Goal: Check status: Check status

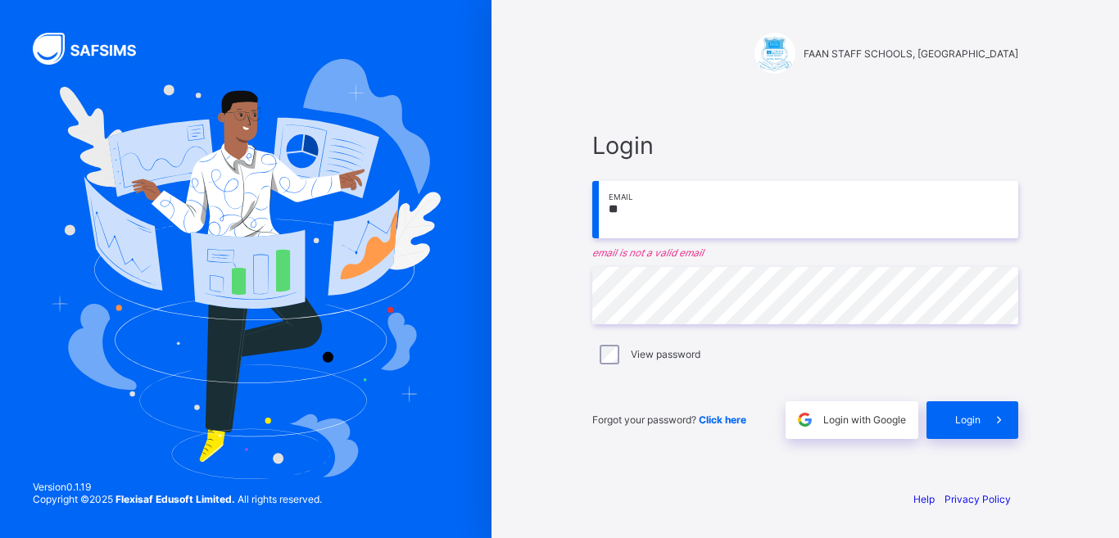
type input "**********"
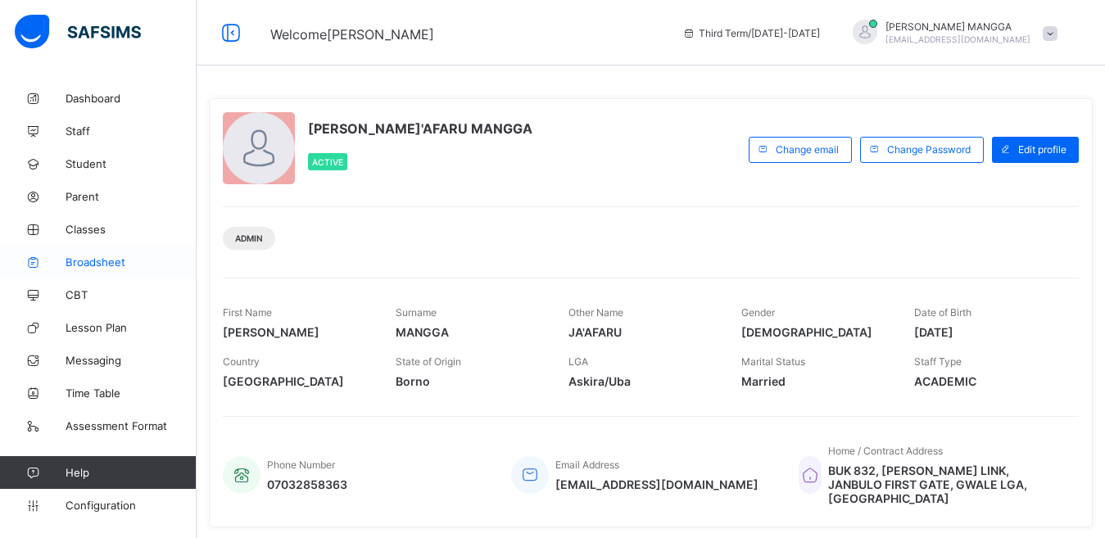
click at [110, 260] on span "Broadsheet" at bounding box center [131, 262] width 131 height 13
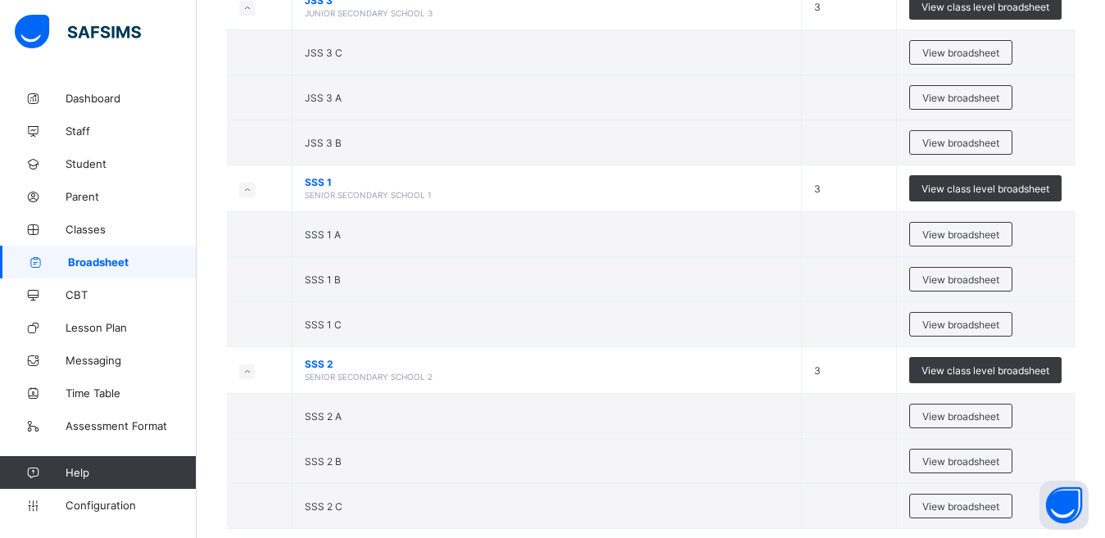
scroll to position [1926, 0]
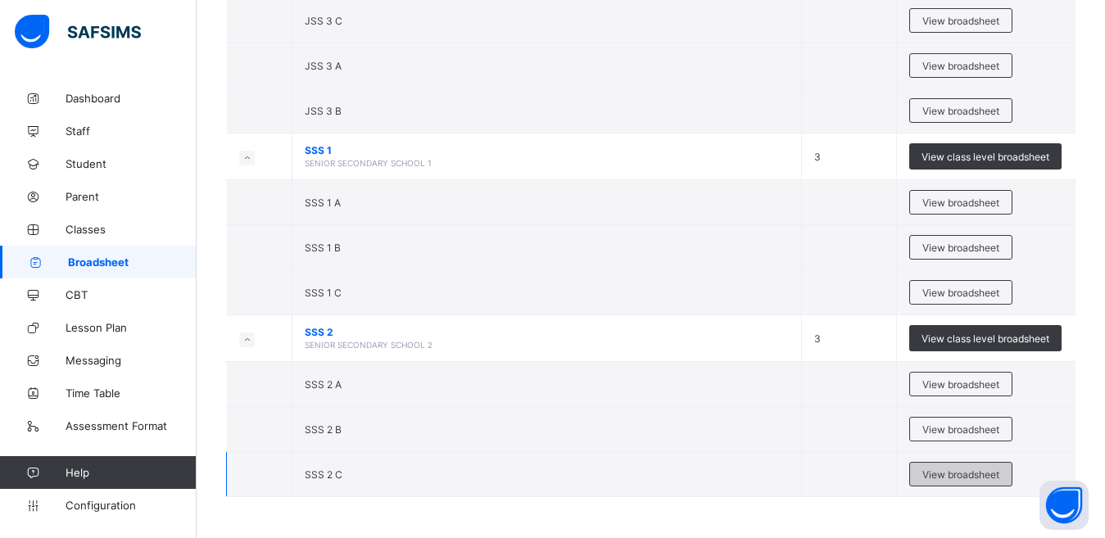
click at [984, 478] on span "View broadsheet" at bounding box center [961, 475] width 77 height 12
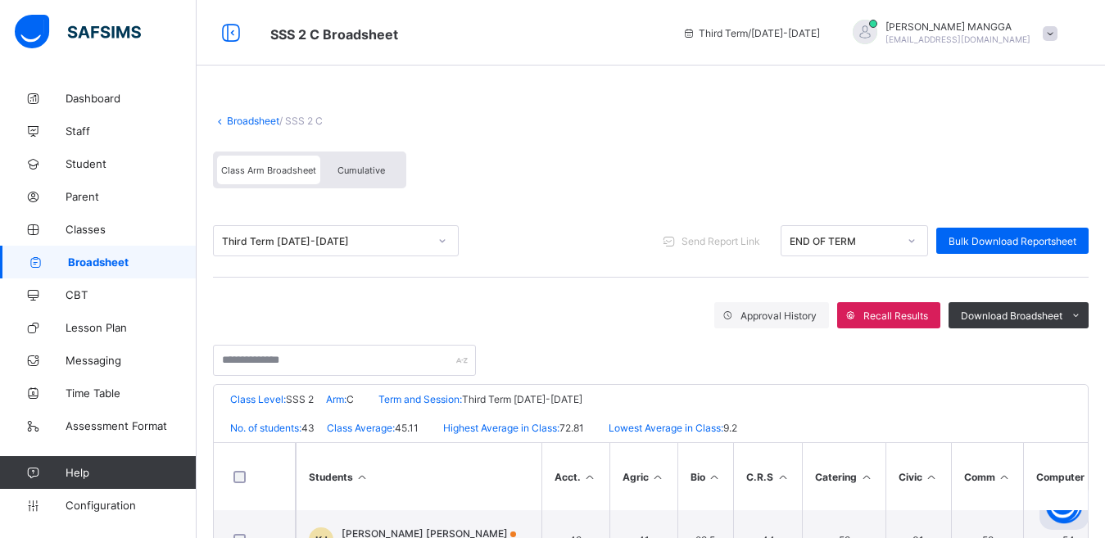
click at [365, 166] on span "Cumulative" at bounding box center [362, 170] width 48 height 11
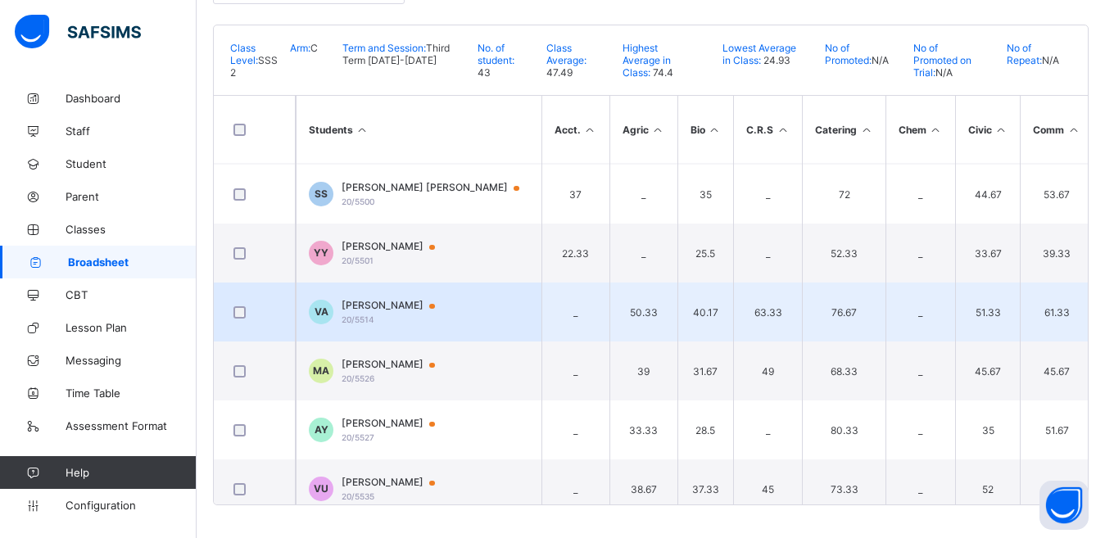
scroll to position [1157, 0]
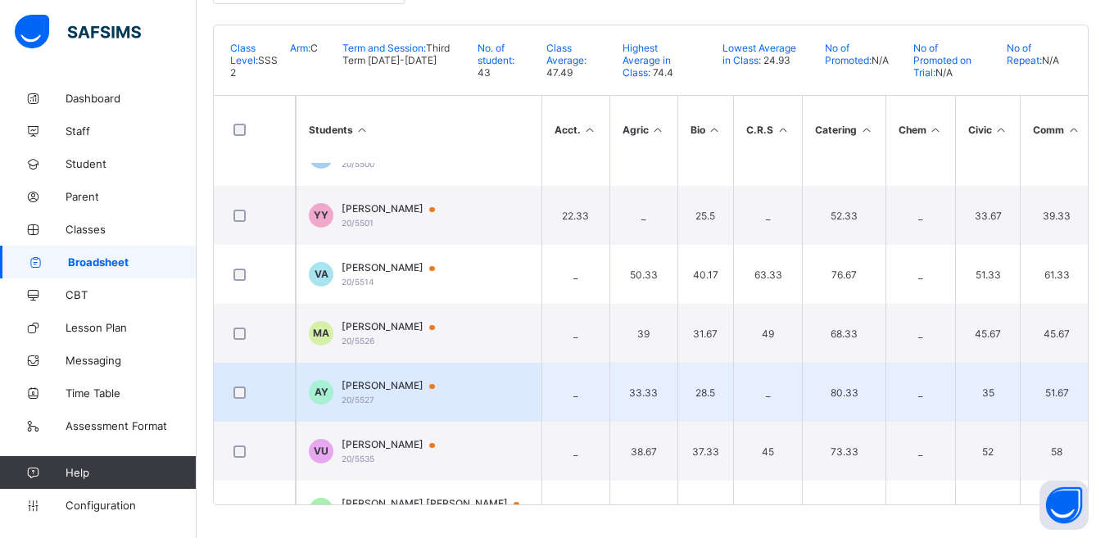
click at [375, 385] on span "[PERSON_NAME]" at bounding box center [396, 385] width 109 height 13
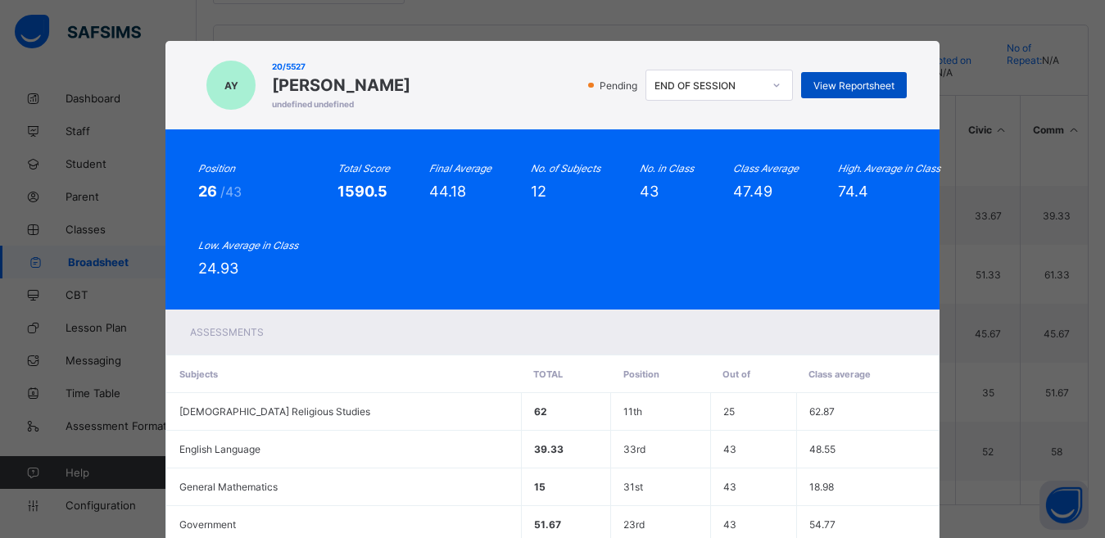
click at [855, 83] on span "View Reportsheet" at bounding box center [854, 85] width 81 height 12
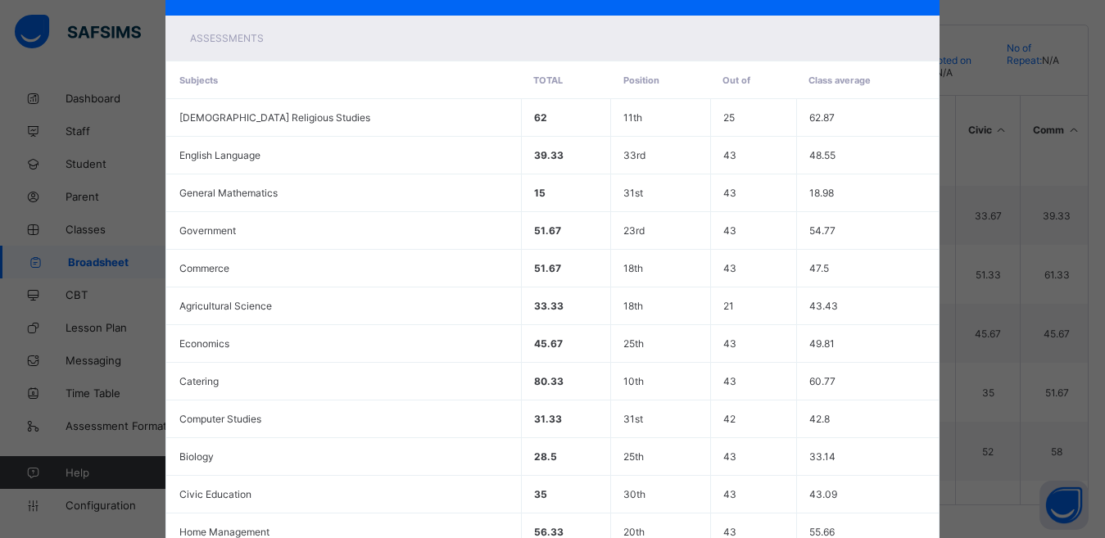
scroll to position [456, 0]
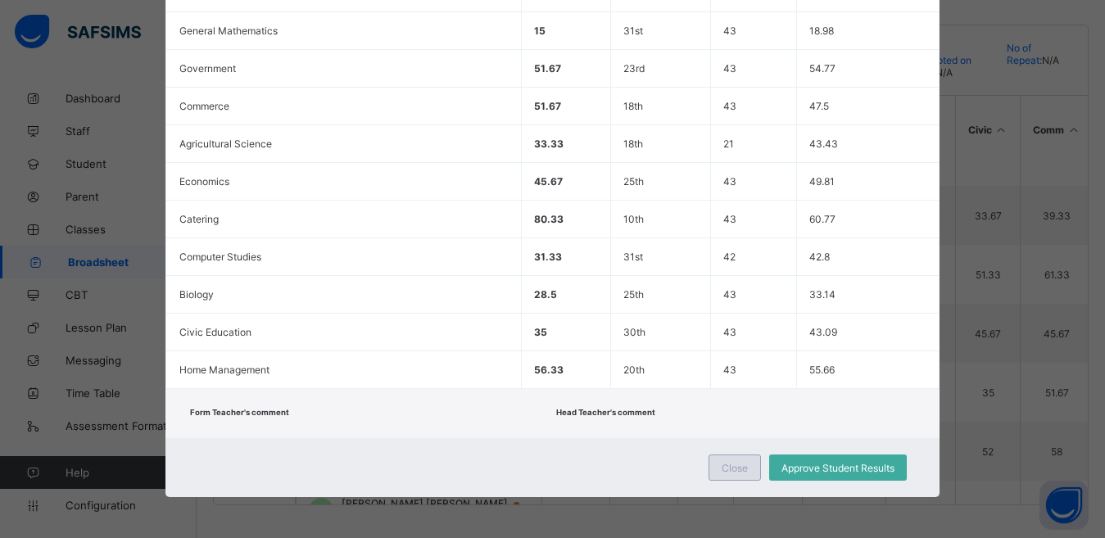
click at [737, 469] on span "Close" at bounding box center [735, 468] width 26 height 12
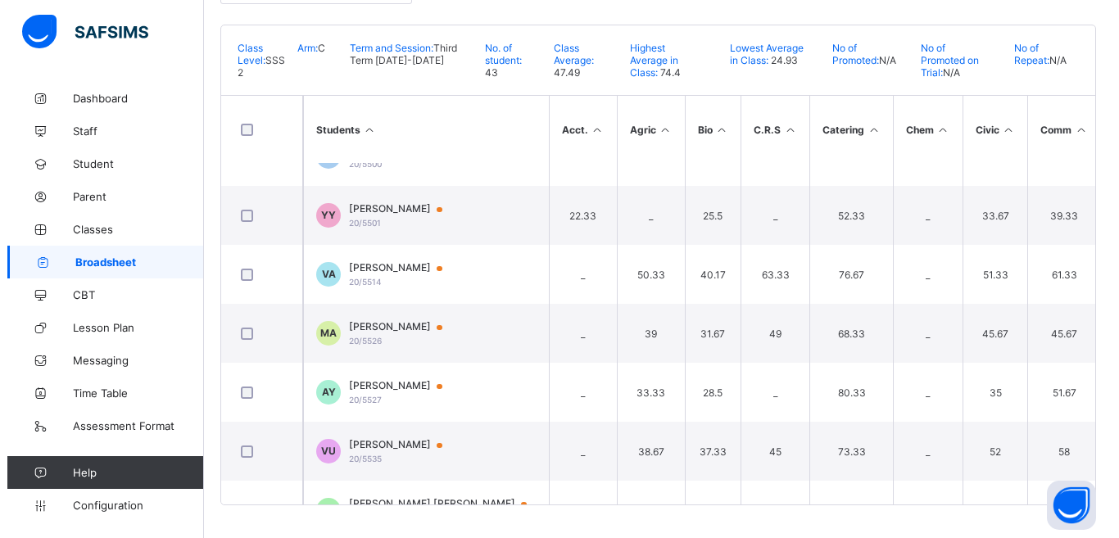
scroll to position [0, 0]
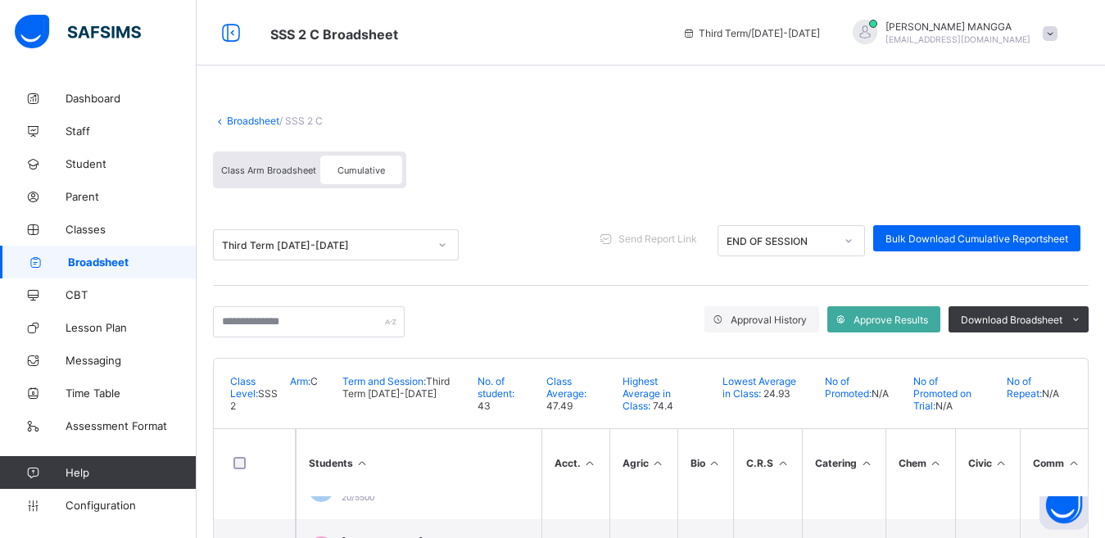
click at [878, 33] on div at bounding box center [865, 32] width 25 height 25
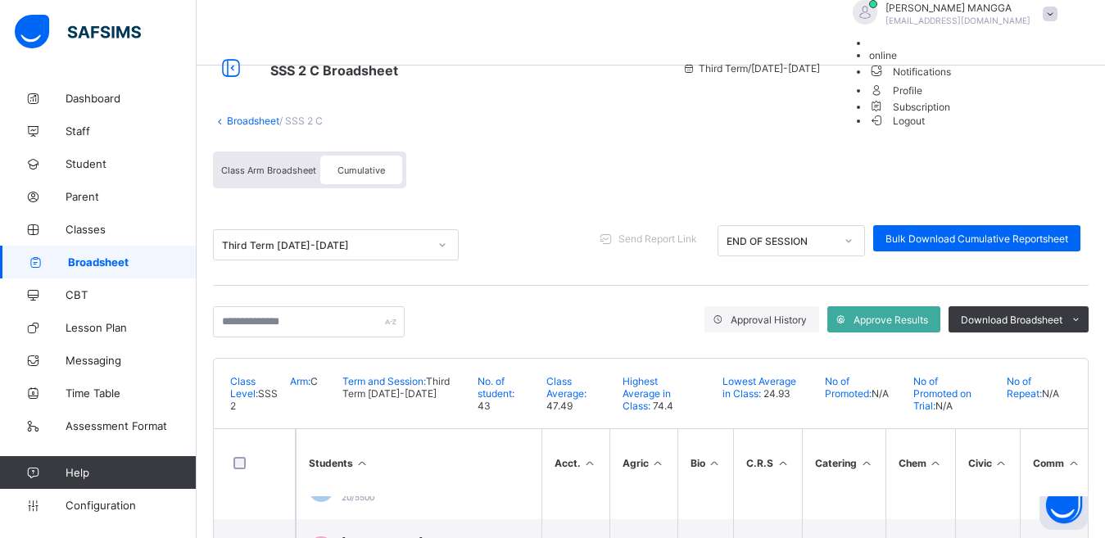
click at [926, 129] on span "Logout" at bounding box center [897, 120] width 57 height 17
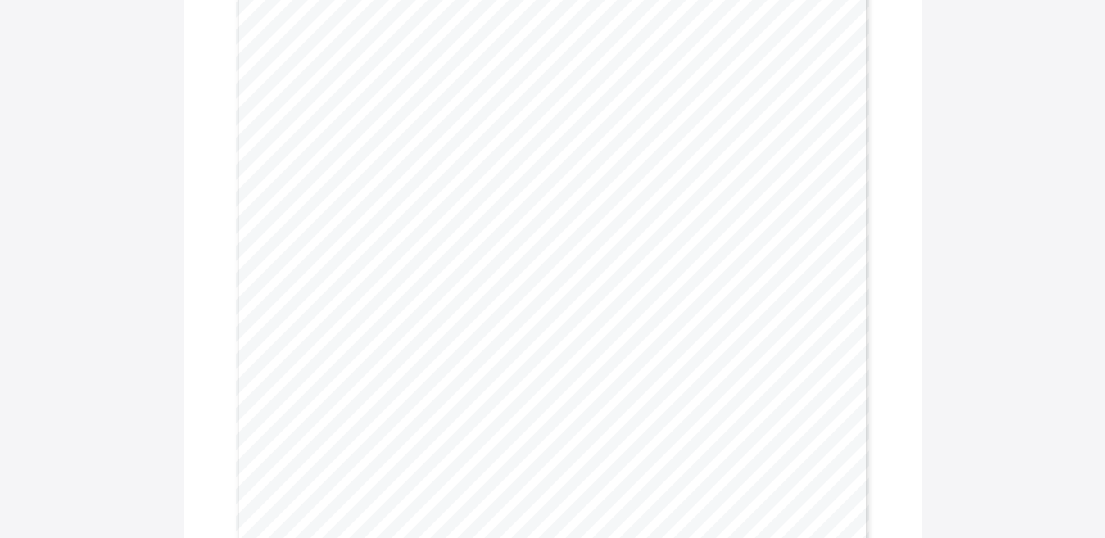
scroll to position [307, 0]
